Goal: Transaction & Acquisition: Purchase product/service

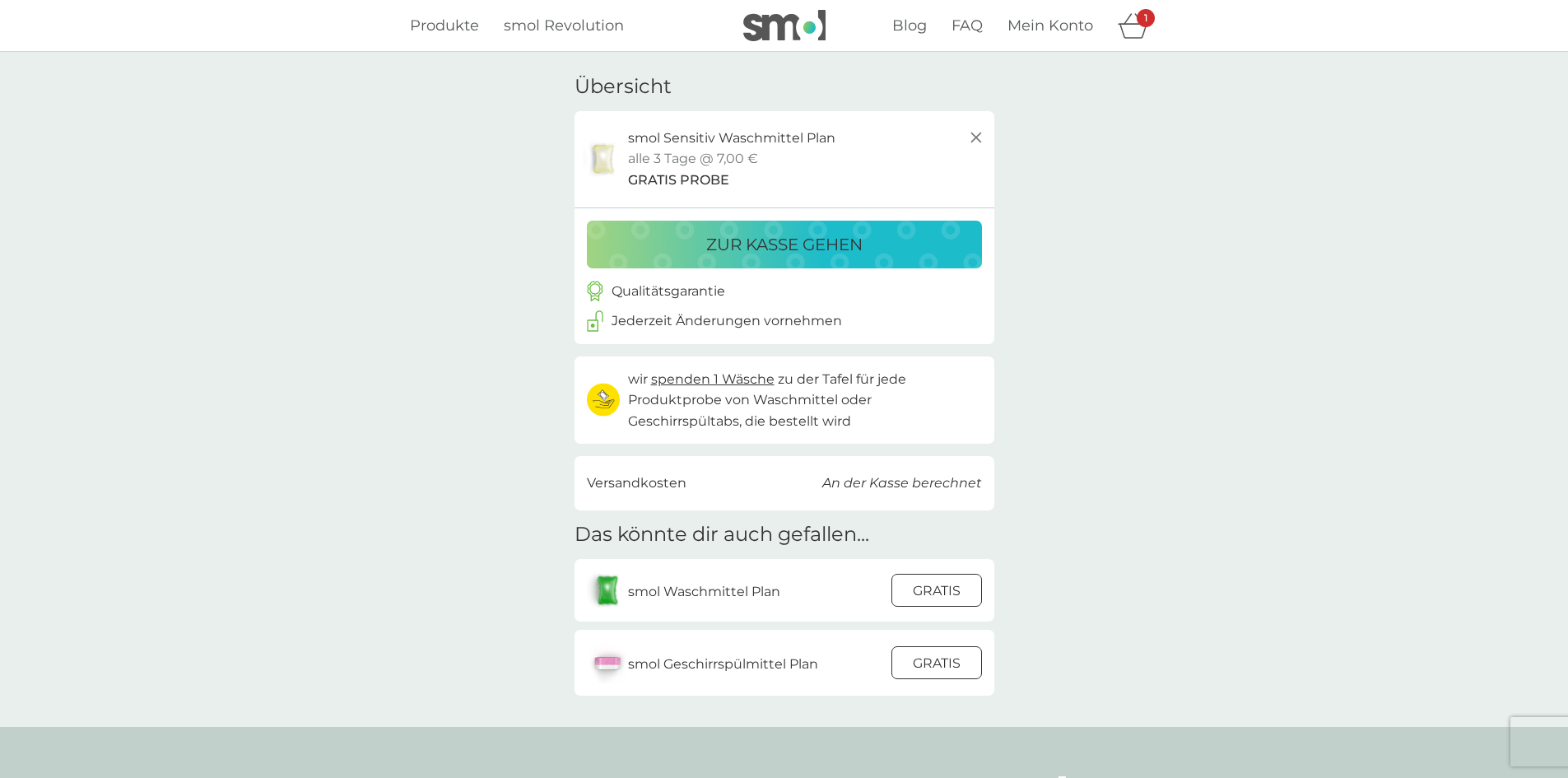
click at [335, 261] on div "dein Warenkorb Übersicht smol Sensitiv Waschmittel Plan alle 3 Tage @ 7,00 € GR…" at bounding box center [784, 389] width 1568 height 674
click at [768, 29] on img at bounding box center [784, 24] width 82 height 31
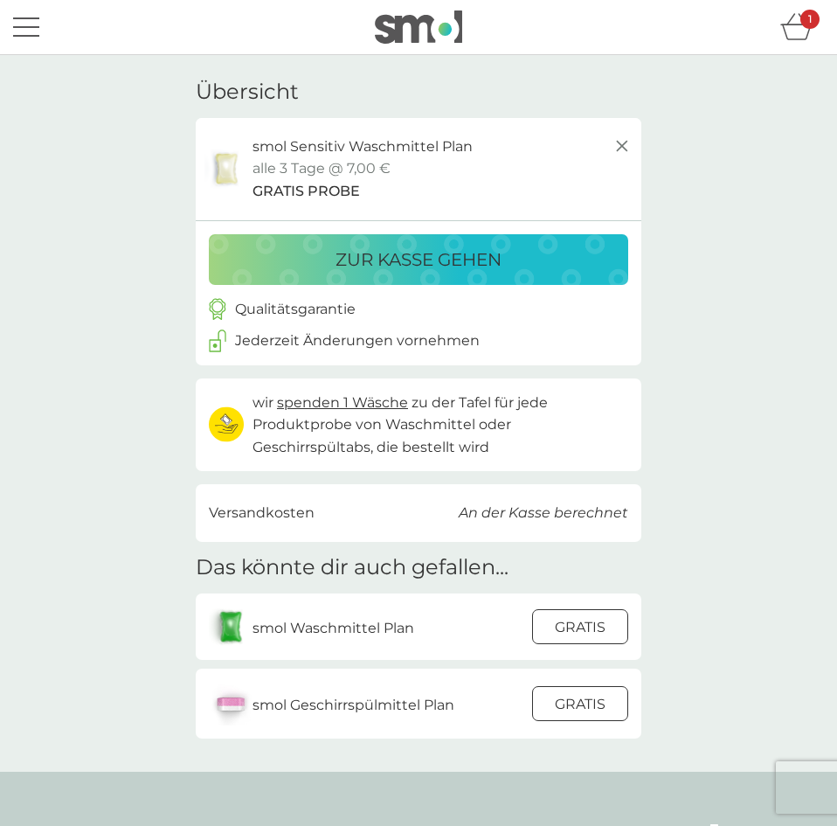
click at [488, 262] on p "zur Kasse gehen" at bounding box center [418, 260] width 166 height 28
